Goal: Transaction & Acquisition: Purchase product/service

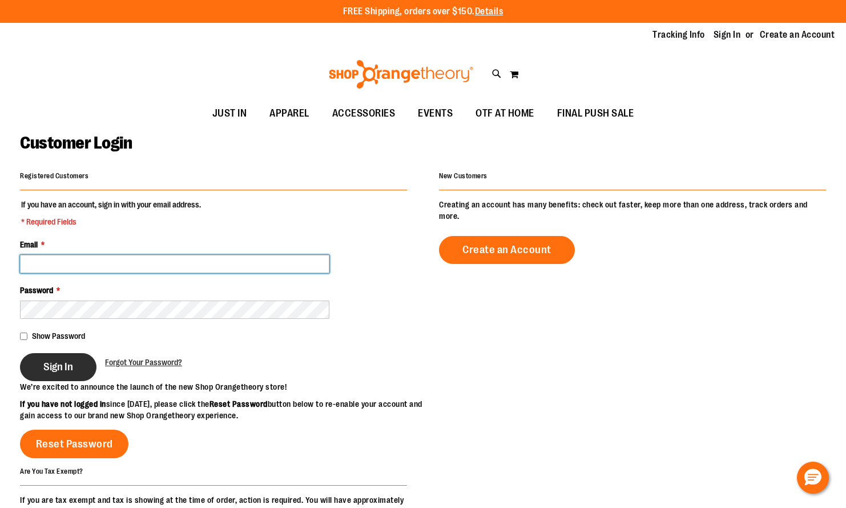
type input "**********"
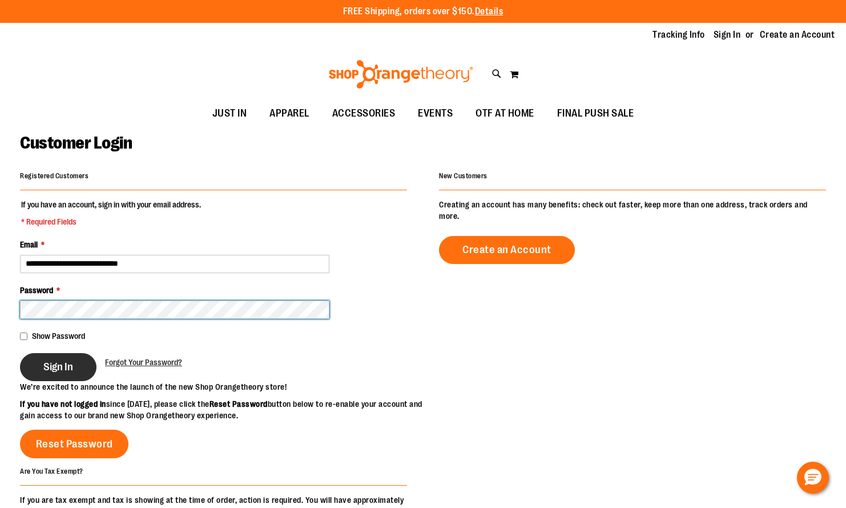
type input "**********"
click at [61, 363] on span "Sign In" at bounding box center [58, 366] width 30 height 13
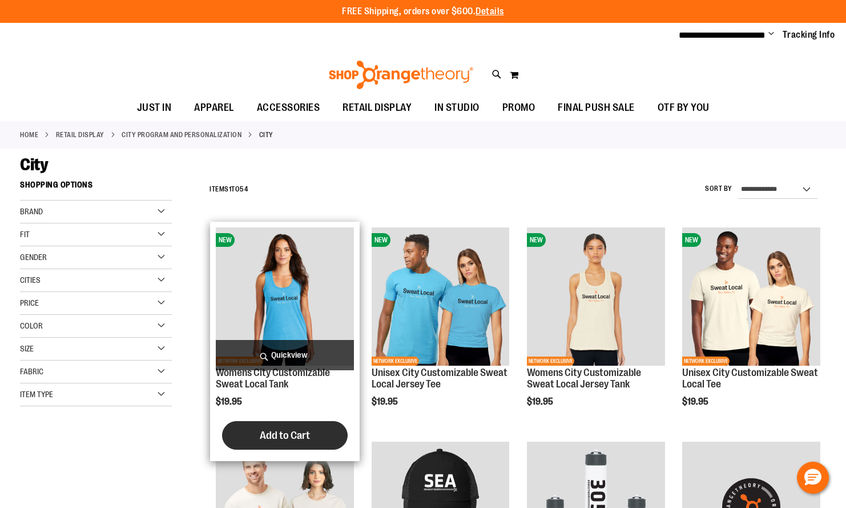
type input "**********"
click at [287, 429] on span "Add to Cart" at bounding box center [285, 435] width 50 height 13
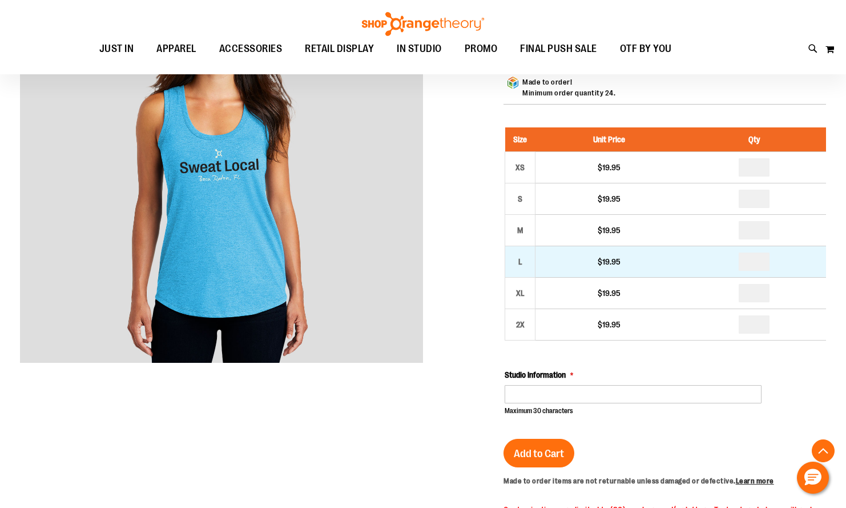
scroll to position [114, 0]
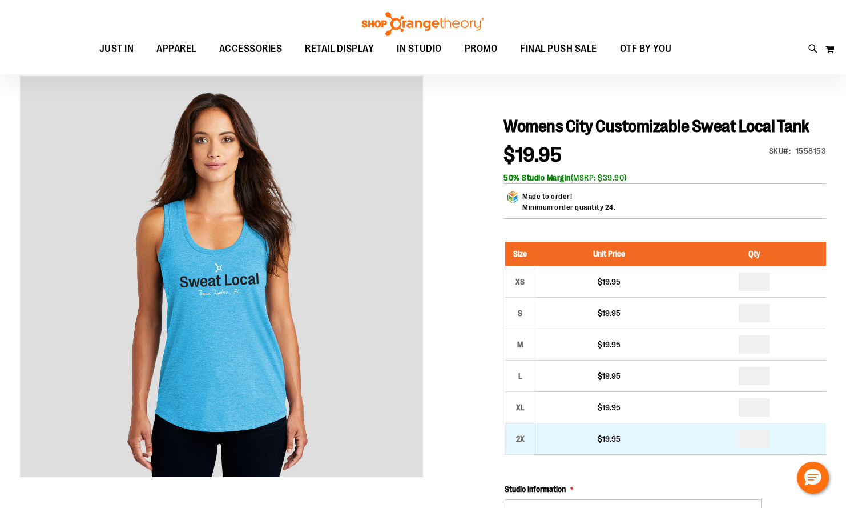
type input "**********"
click at [758, 438] on input "number" at bounding box center [754, 438] width 31 height 18
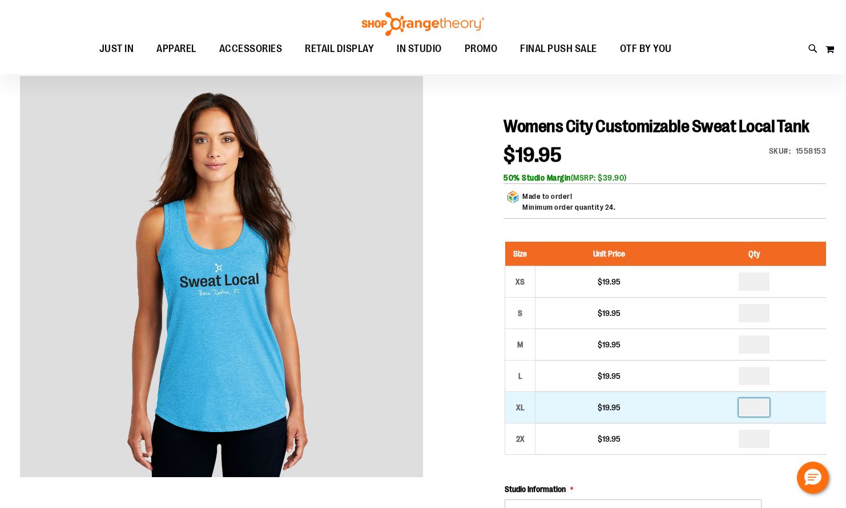
type input "*"
click at [758, 407] on input "number" at bounding box center [754, 407] width 31 height 18
type input "*"
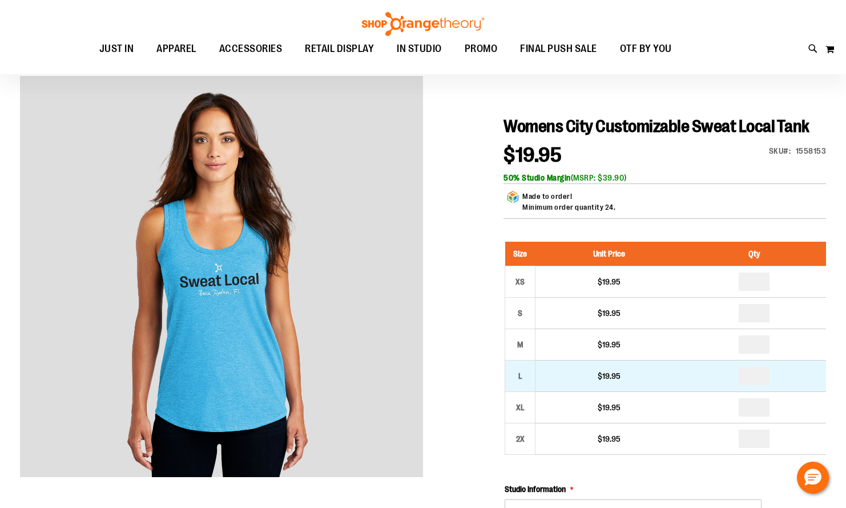
type input "*"
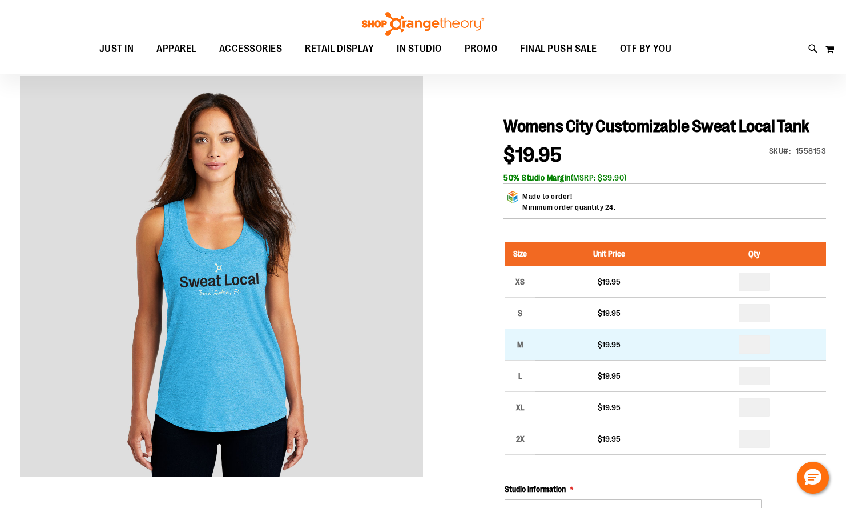
type input "*"
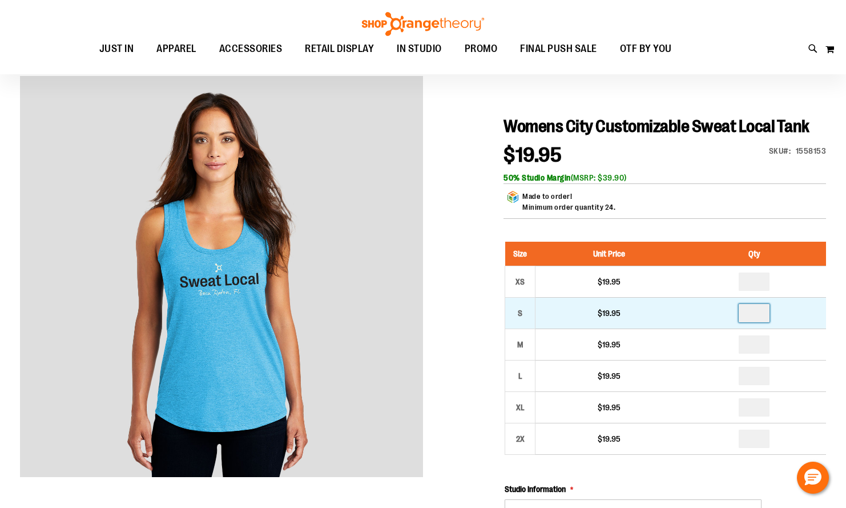
click at [755, 313] on input "number" at bounding box center [754, 313] width 31 height 18
type input "*"
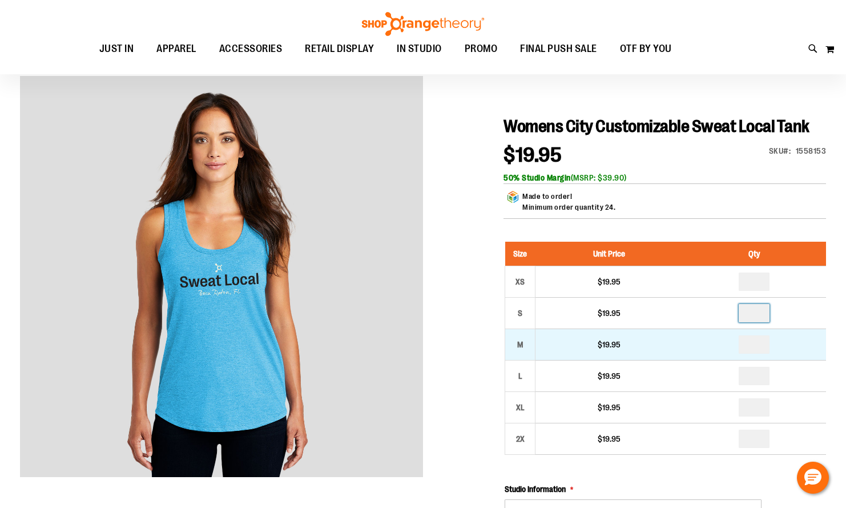
scroll to position [171, 0]
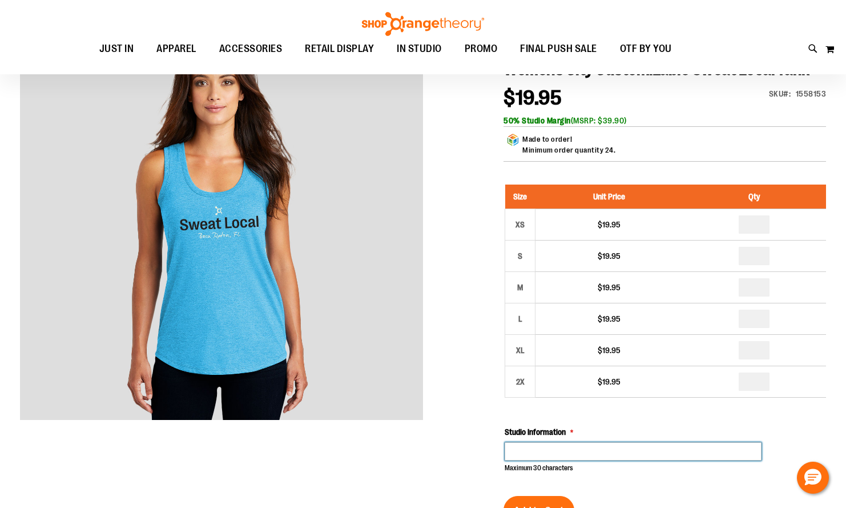
click at [569, 456] on input "Studio Information" at bounding box center [633, 451] width 257 height 18
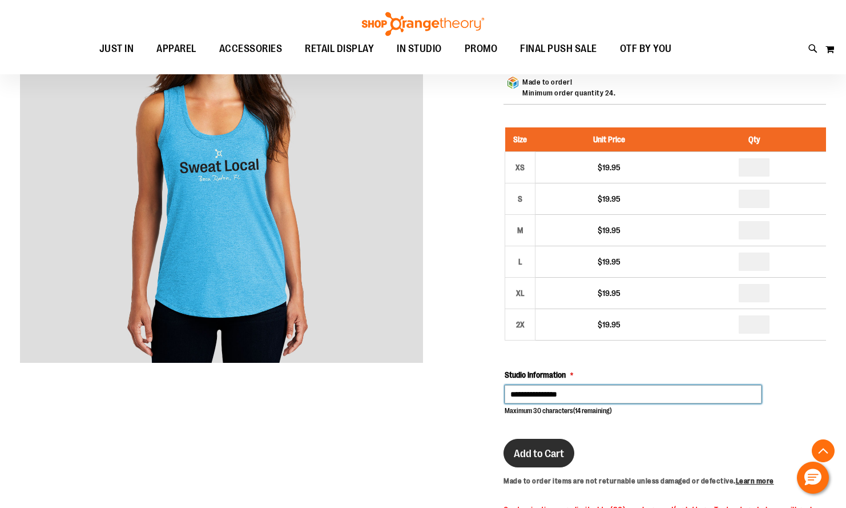
type input "**********"
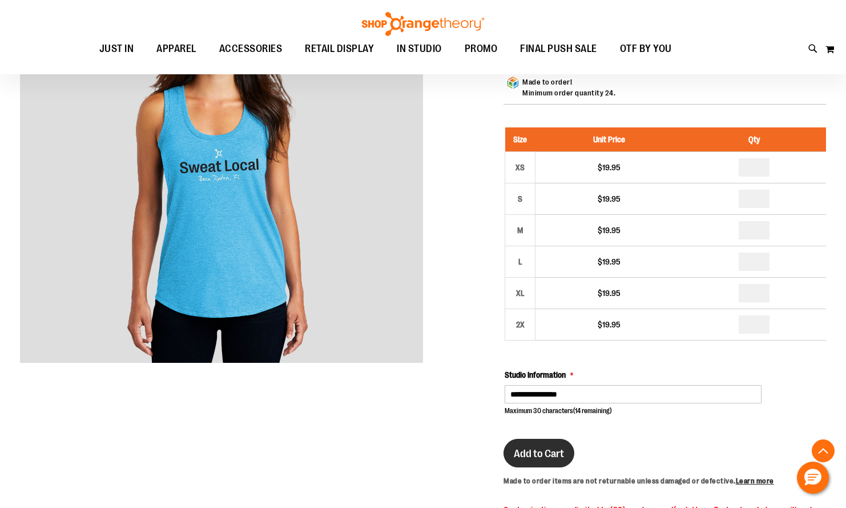
click at [548, 453] on span "Add to Cart" at bounding box center [539, 453] width 50 height 13
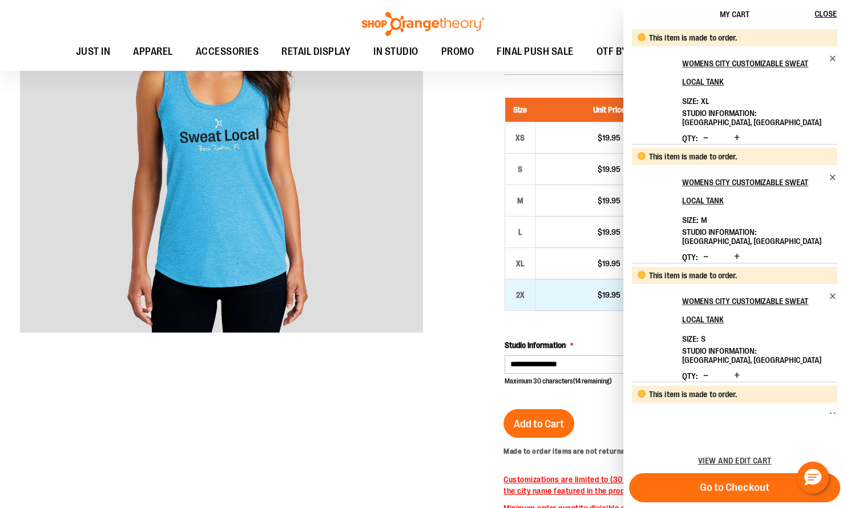
scroll to position [198, 0]
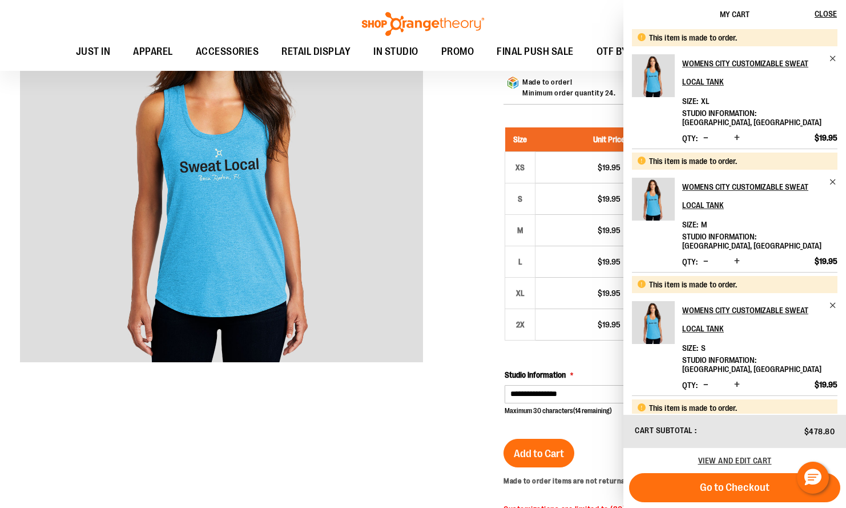
click at [465, 288] on div at bounding box center [423, 398] width 806 height 874
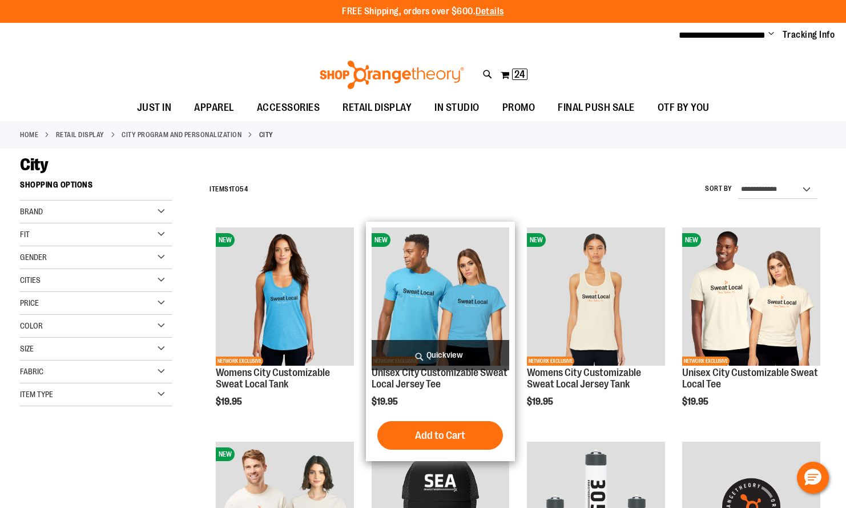
type input "**********"
click at [412, 299] on img "product" at bounding box center [441, 296] width 138 height 138
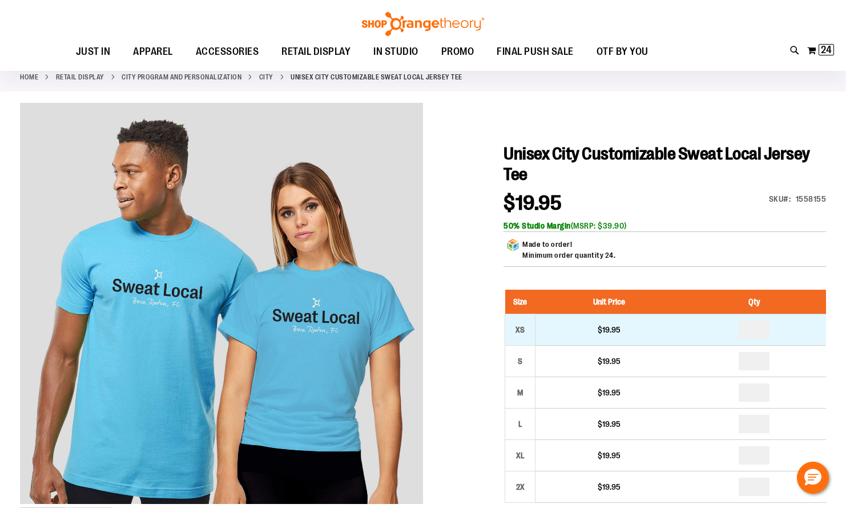
scroll to position [114, 0]
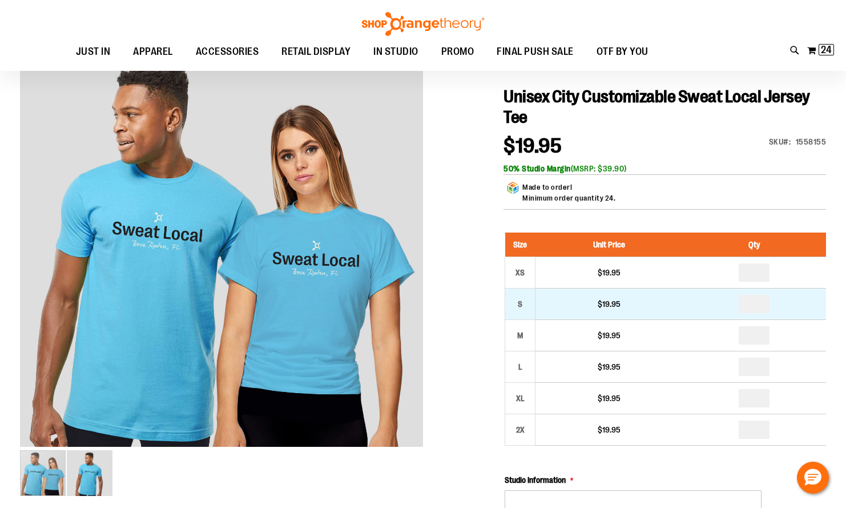
type input "**********"
click at [757, 303] on input "number" at bounding box center [754, 304] width 31 height 18
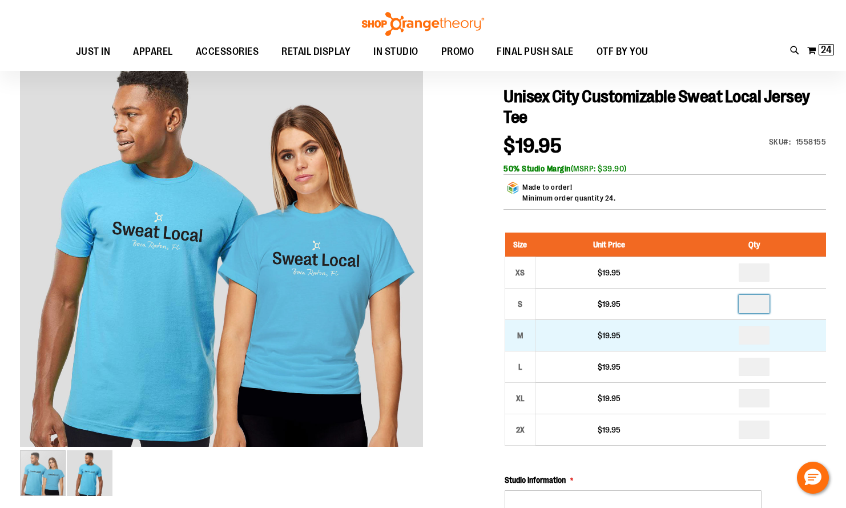
type input "*"
click at [755, 334] on input "number" at bounding box center [754, 335] width 31 height 18
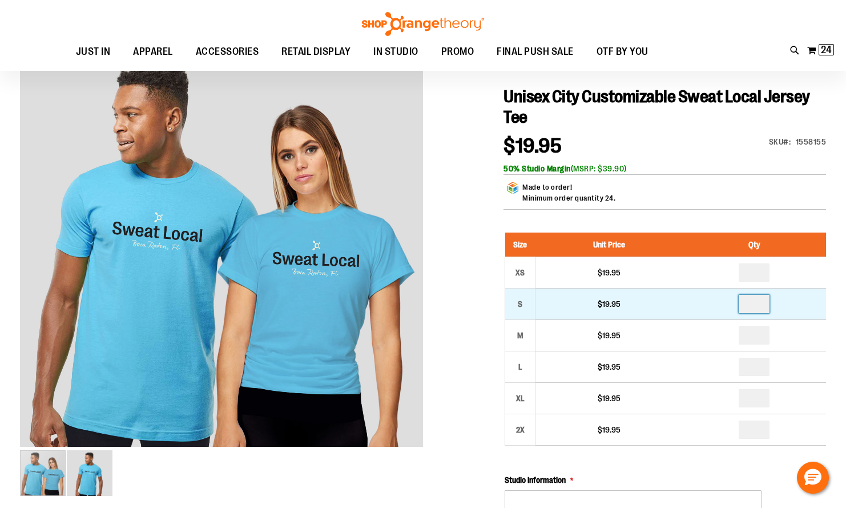
type input "*"
click at [758, 307] on input "*" at bounding box center [754, 304] width 31 height 18
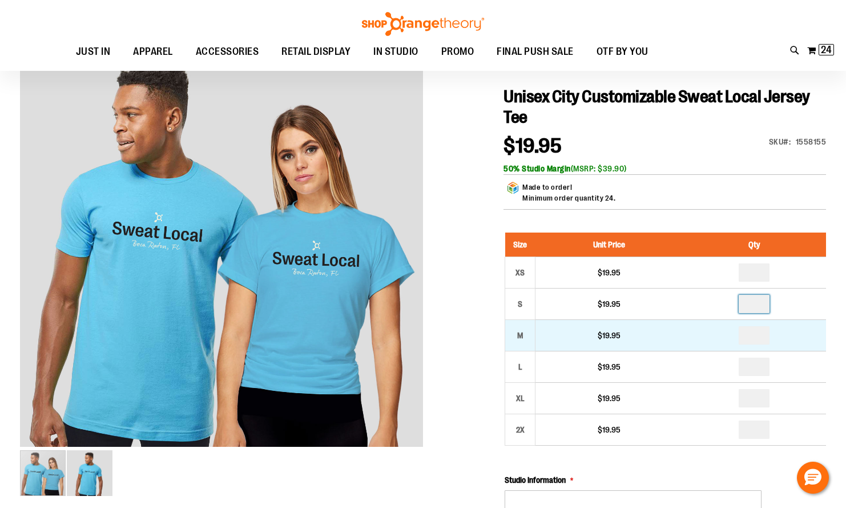
type input "*"
click at [758, 335] on input "number" at bounding box center [754, 335] width 31 height 18
type input "*"
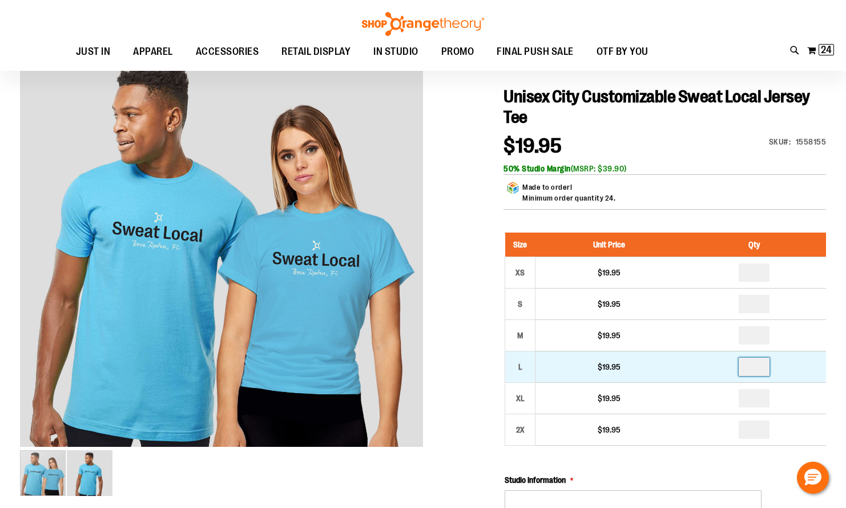
click at [761, 369] on input "number" at bounding box center [754, 366] width 31 height 18
type input "*"
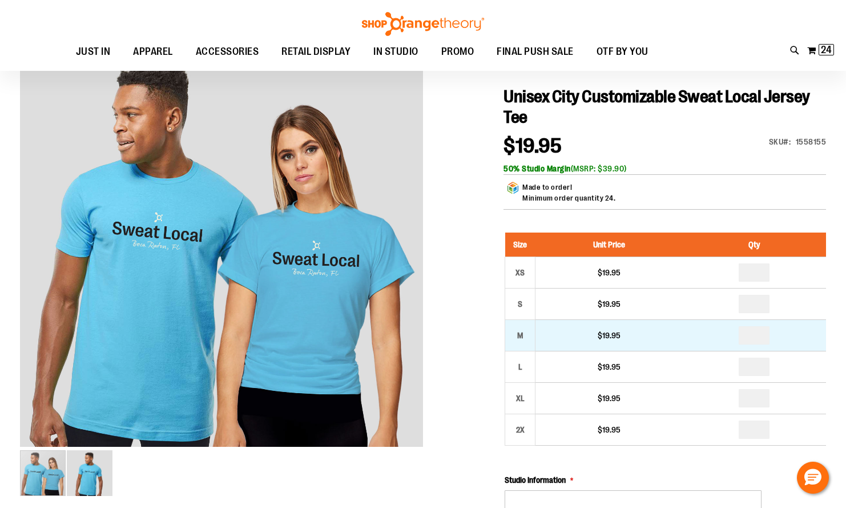
type input "*"
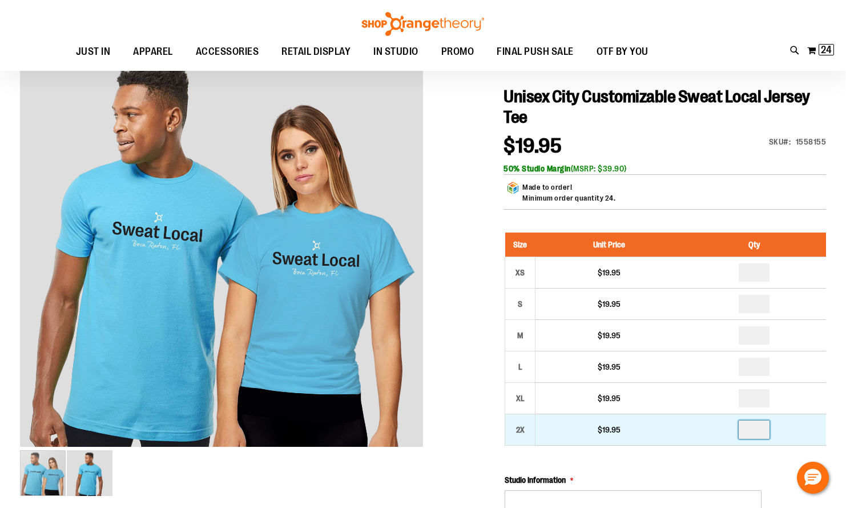
click at [762, 430] on input "number" at bounding box center [754, 429] width 31 height 18
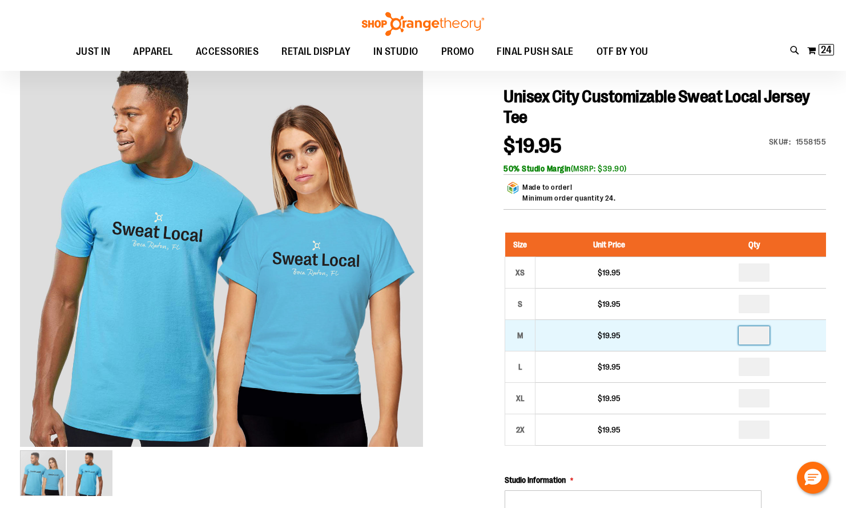
type input "*"
click at [765, 338] on input "*" at bounding box center [754, 335] width 31 height 18
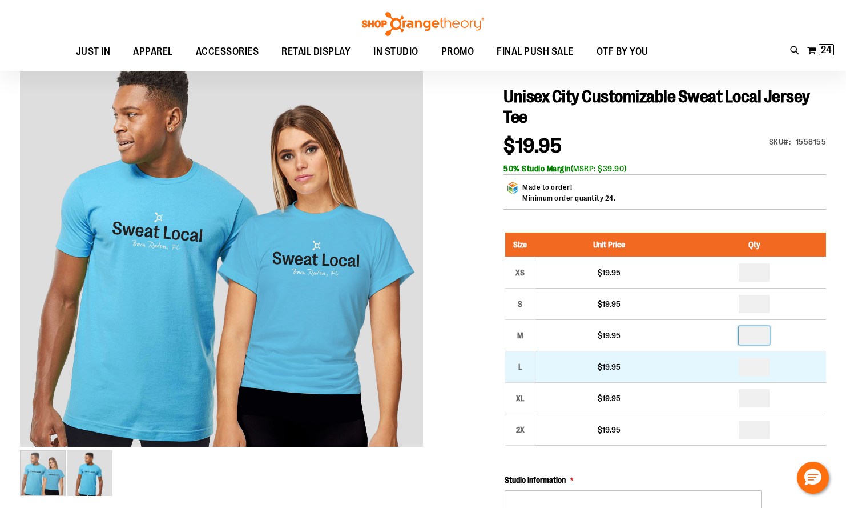
type input "*"
click at [762, 368] on input "*" at bounding box center [754, 366] width 31 height 18
type input "*"
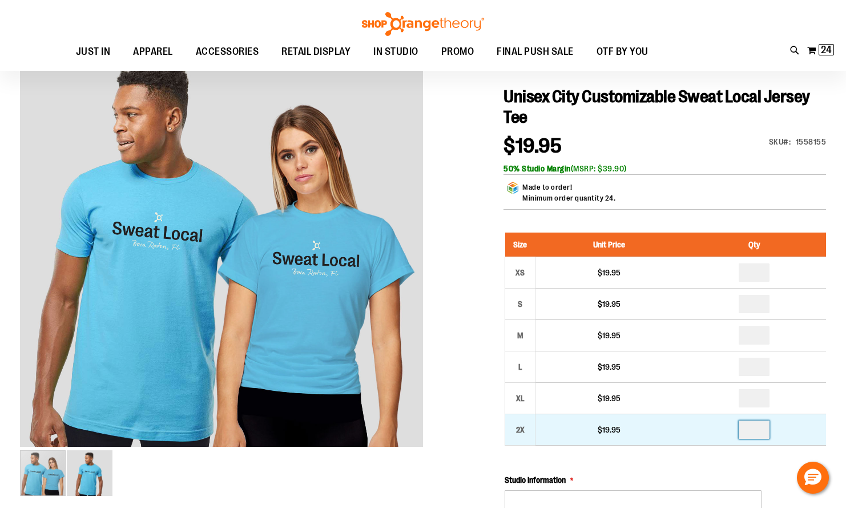
click at [754, 428] on input "number" at bounding box center [754, 429] width 31 height 18
type input "*"
